Goal: Navigation & Orientation: Understand site structure

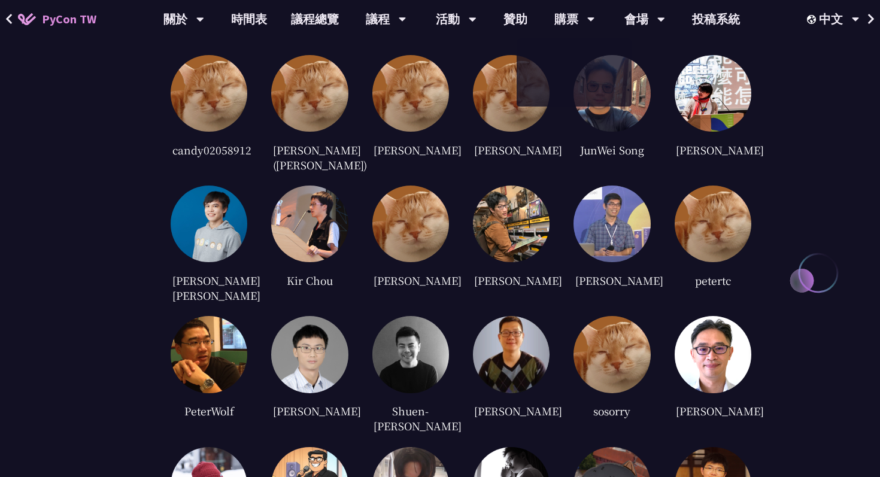
scroll to position [3497, 0]
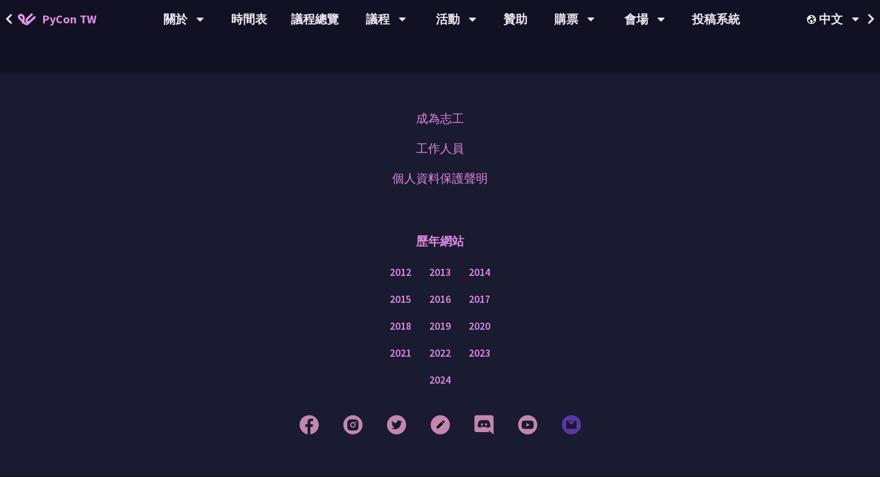
click at [574, 415] on img at bounding box center [572, 425] width 20 height 20
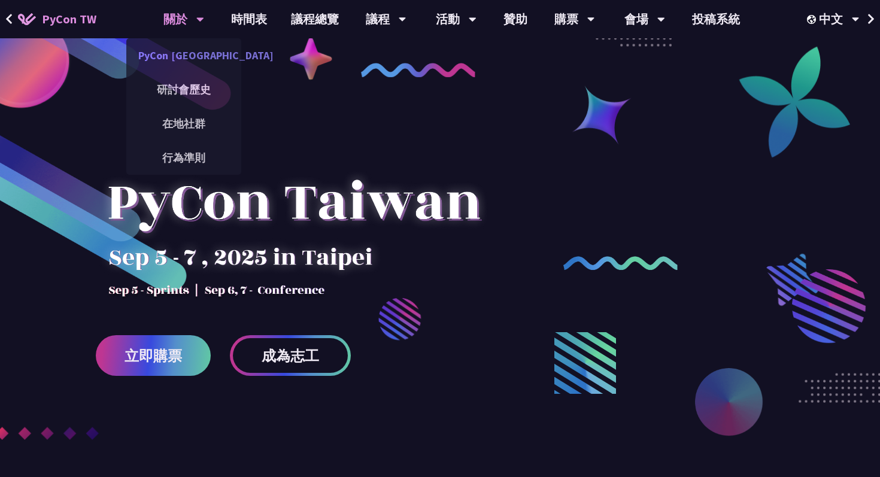
click at [186, 60] on link "PyCon [GEOGRAPHIC_DATA]" at bounding box center [183, 55] width 115 height 28
